Goal: Transaction & Acquisition: Purchase product/service

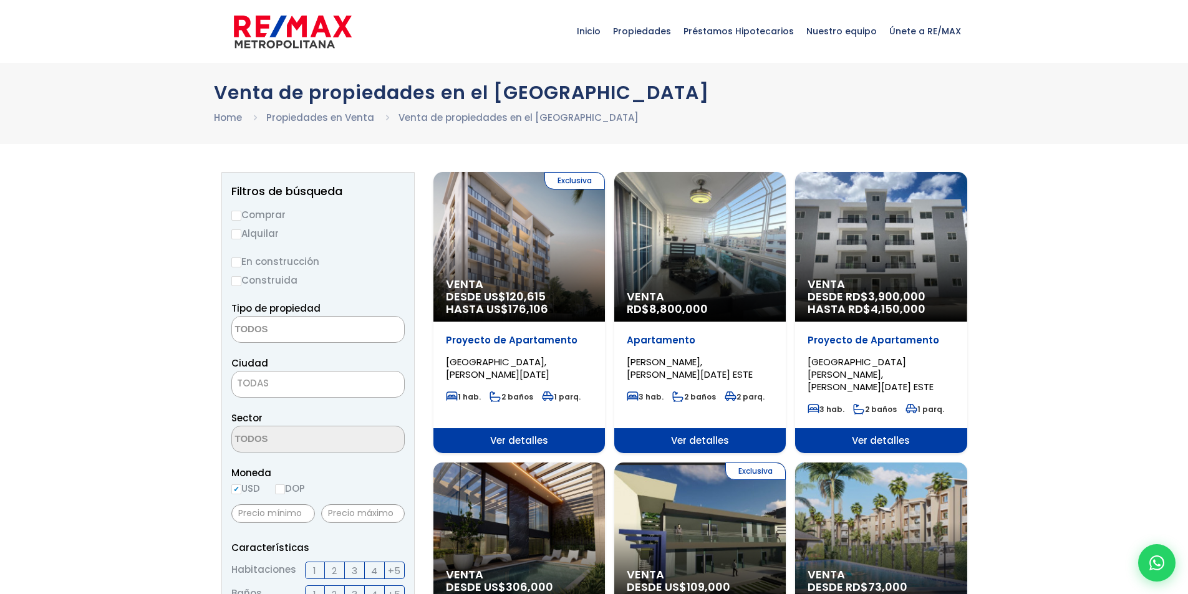
select select
click at [548, 290] on span "Venta" at bounding box center [519, 284] width 147 height 12
click at [549, 295] on span "DESDE US$ 120,615 HASTA US$ 176,106" at bounding box center [519, 303] width 147 height 25
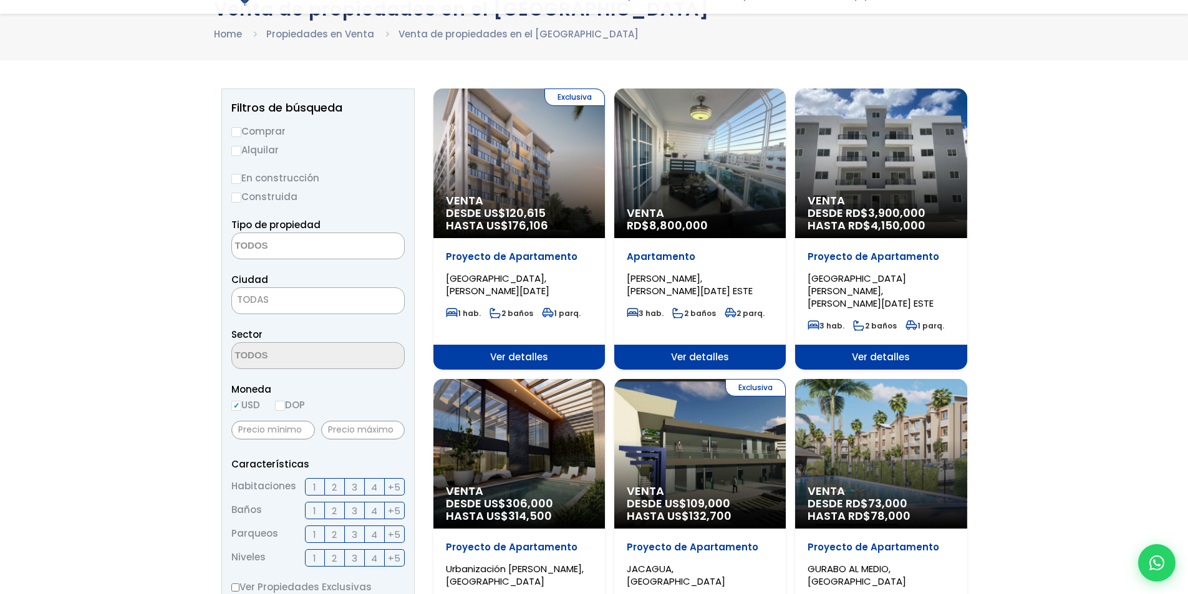
scroll to position [108, 0]
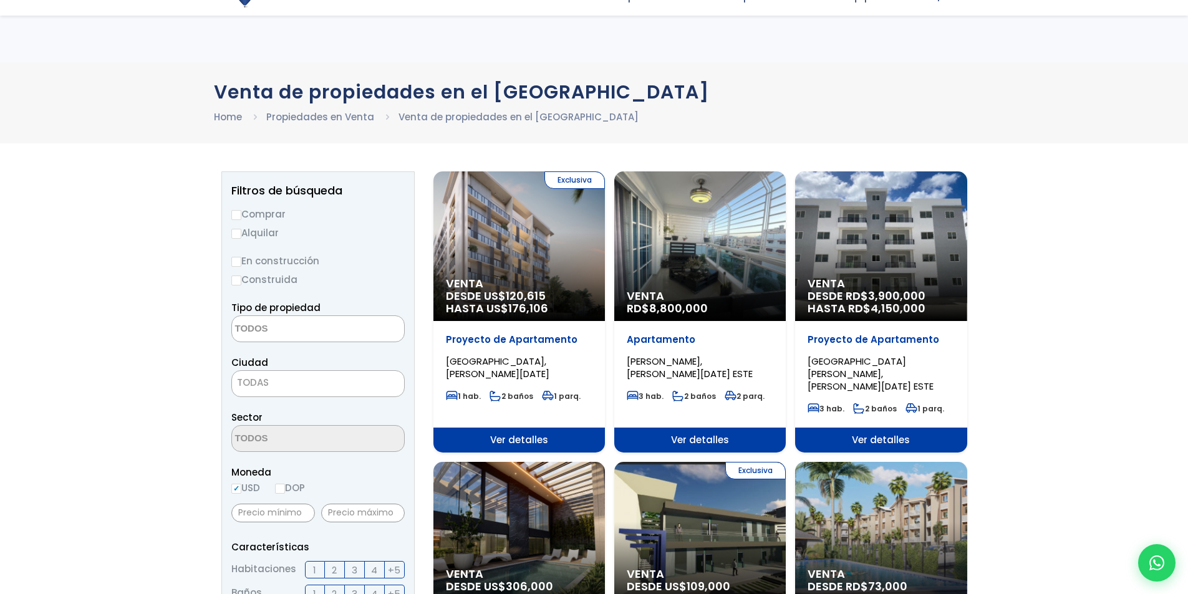
select select
